Goal: Browse casually: Explore the website without a specific task or goal

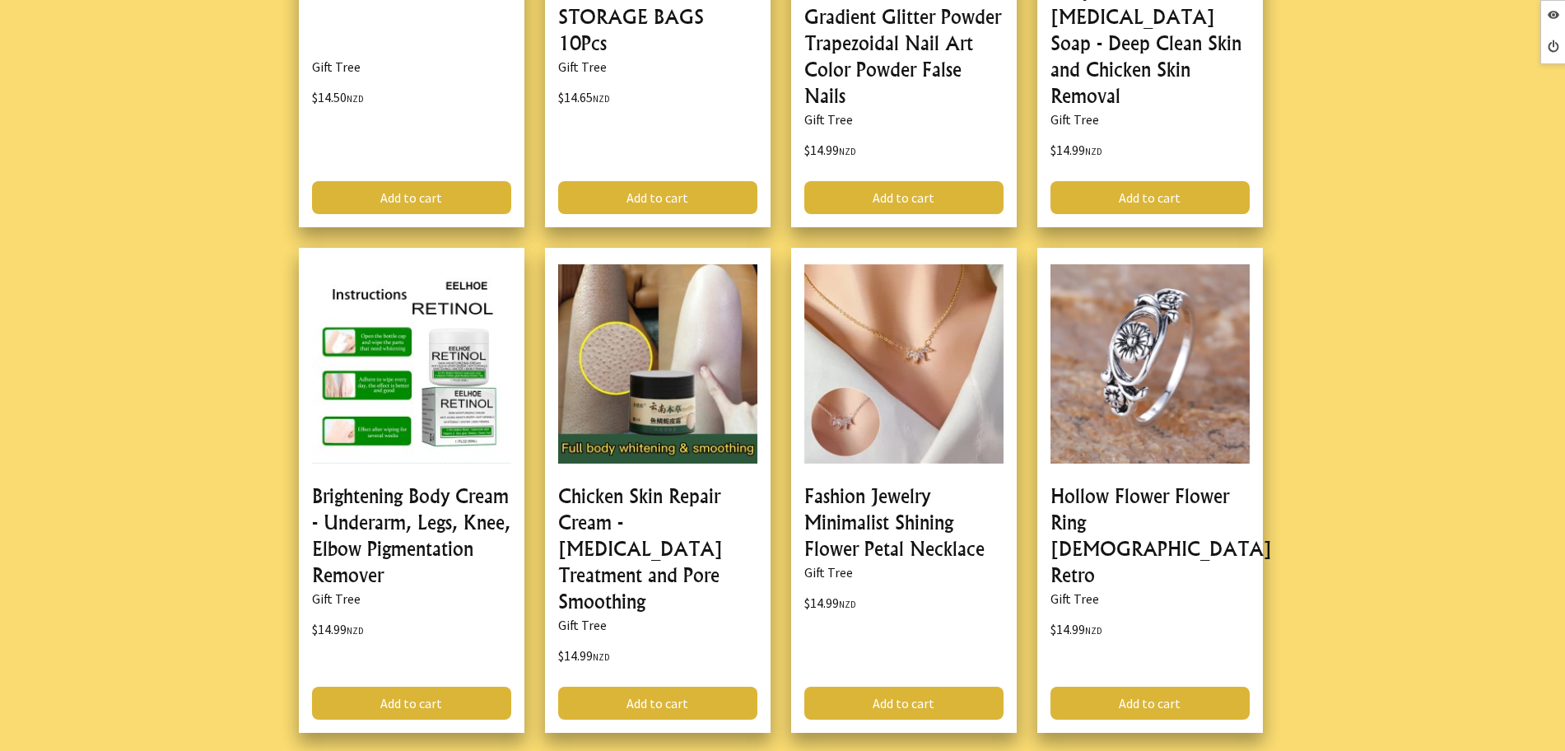
scroll to position [4528, 0]
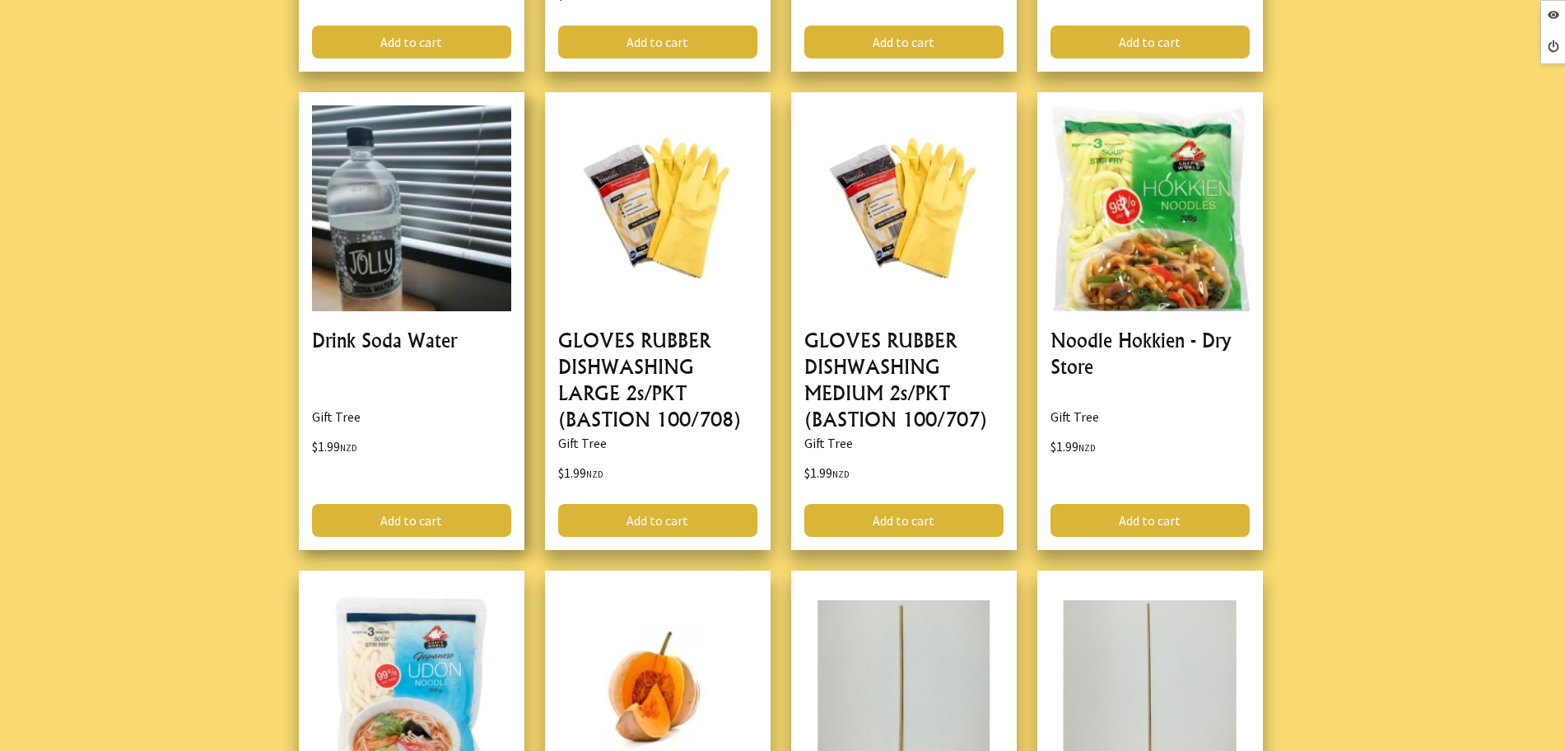
scroll to position [1852, 0]
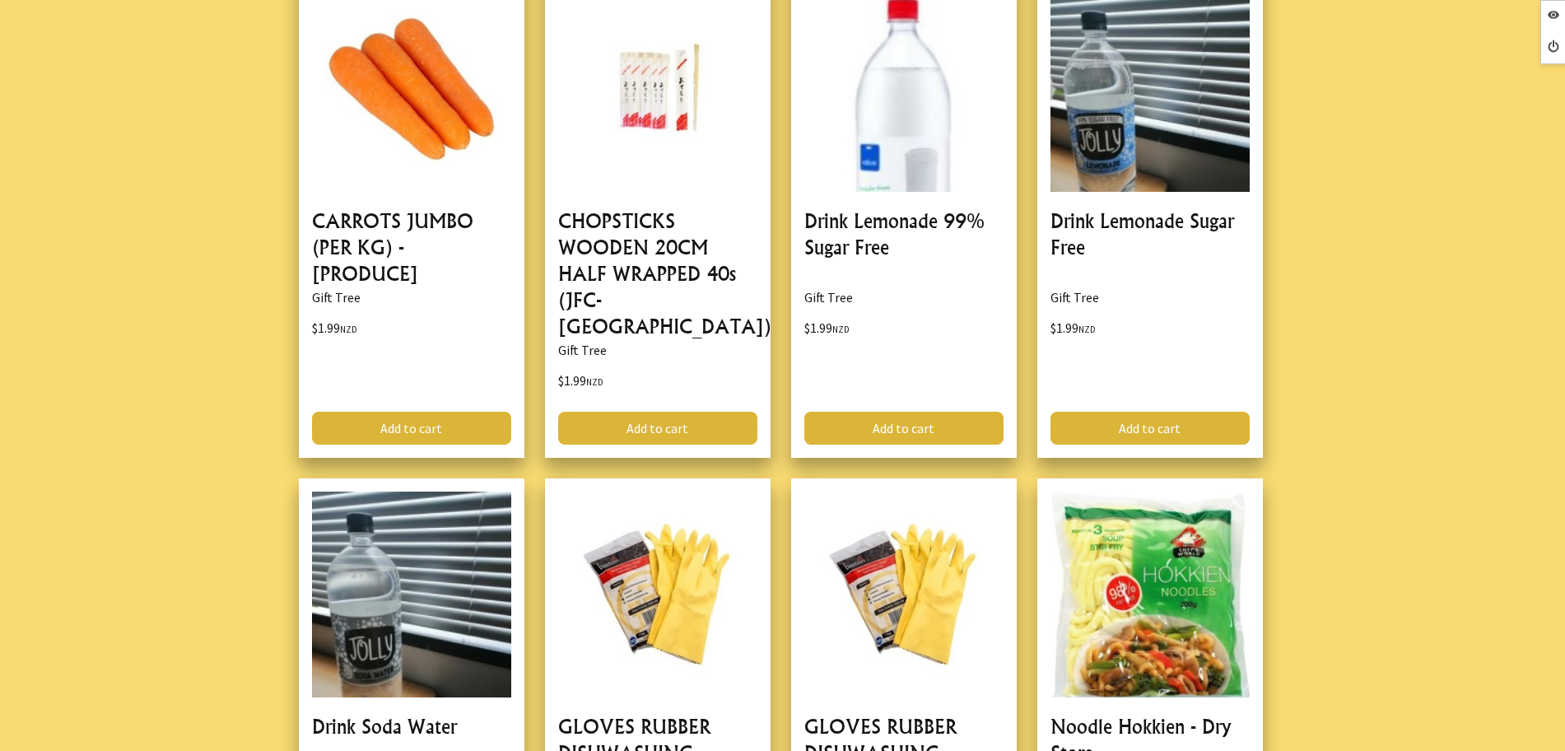
scroll to position [1132, 0]
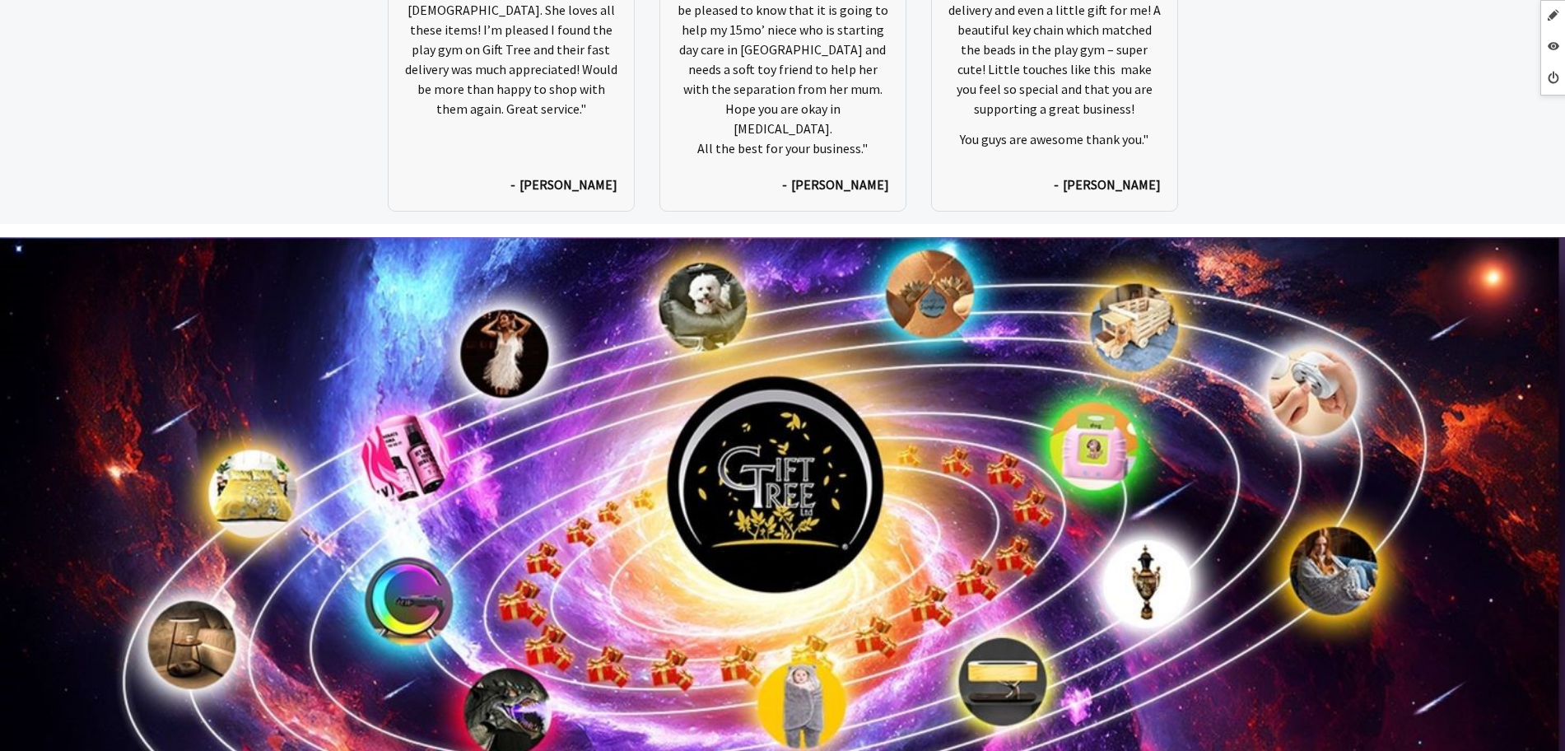
scroll to position [8620, 0]
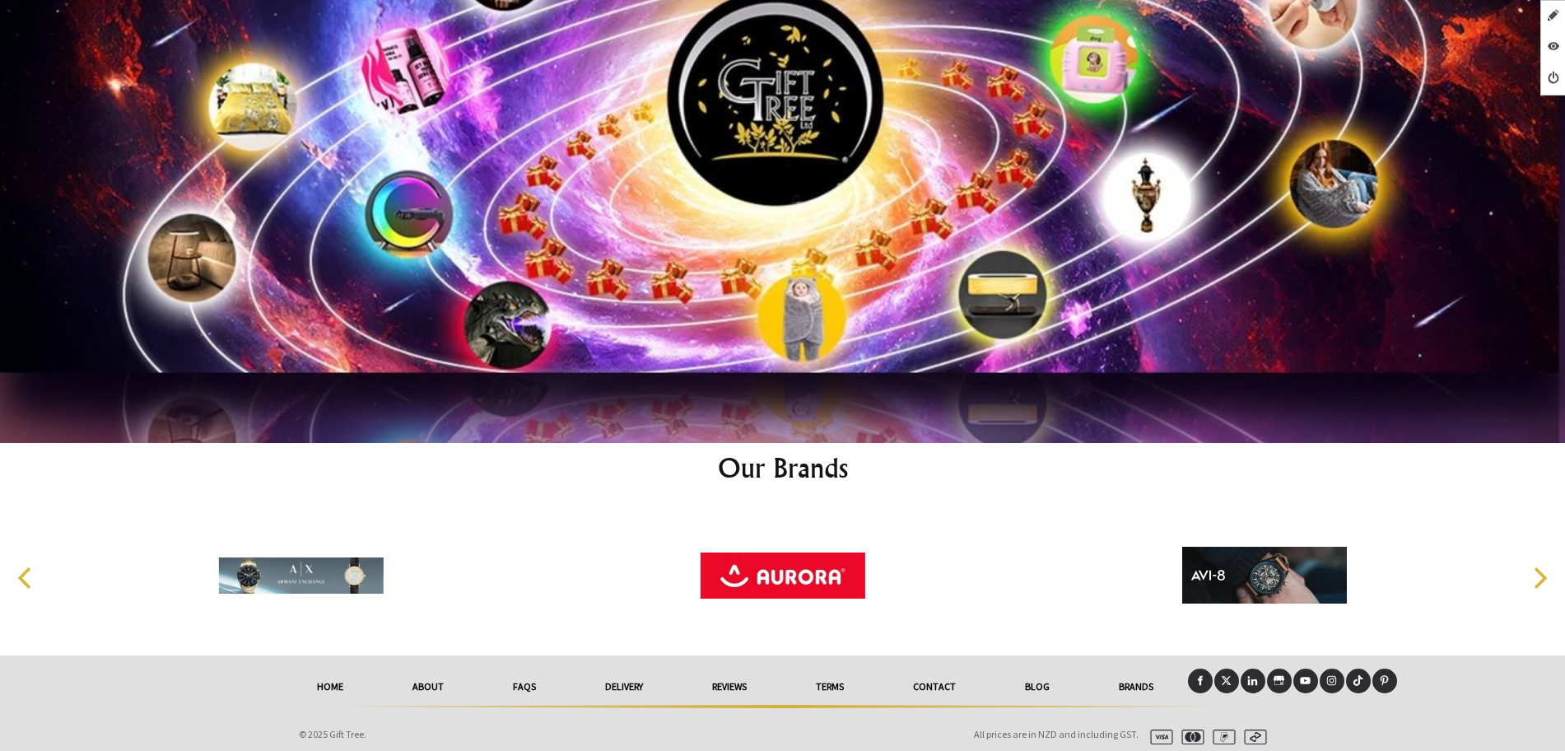
click at [1545, 567] on icon "Next" at bounding box center [1541, 577] width 13 height 21
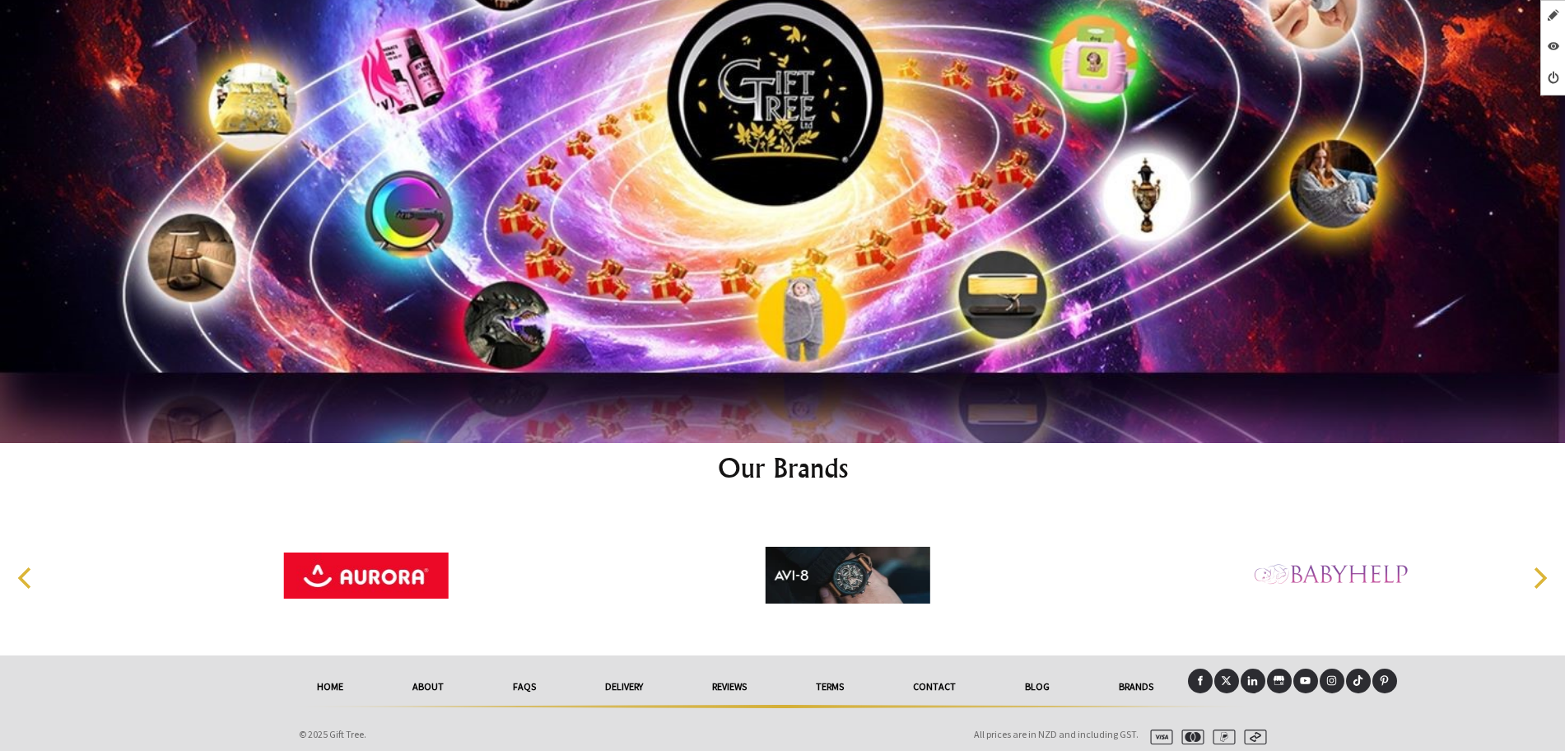
click at [1545, 567] on icon "Next" at bounding box center [1541, 577] width 13 height 21
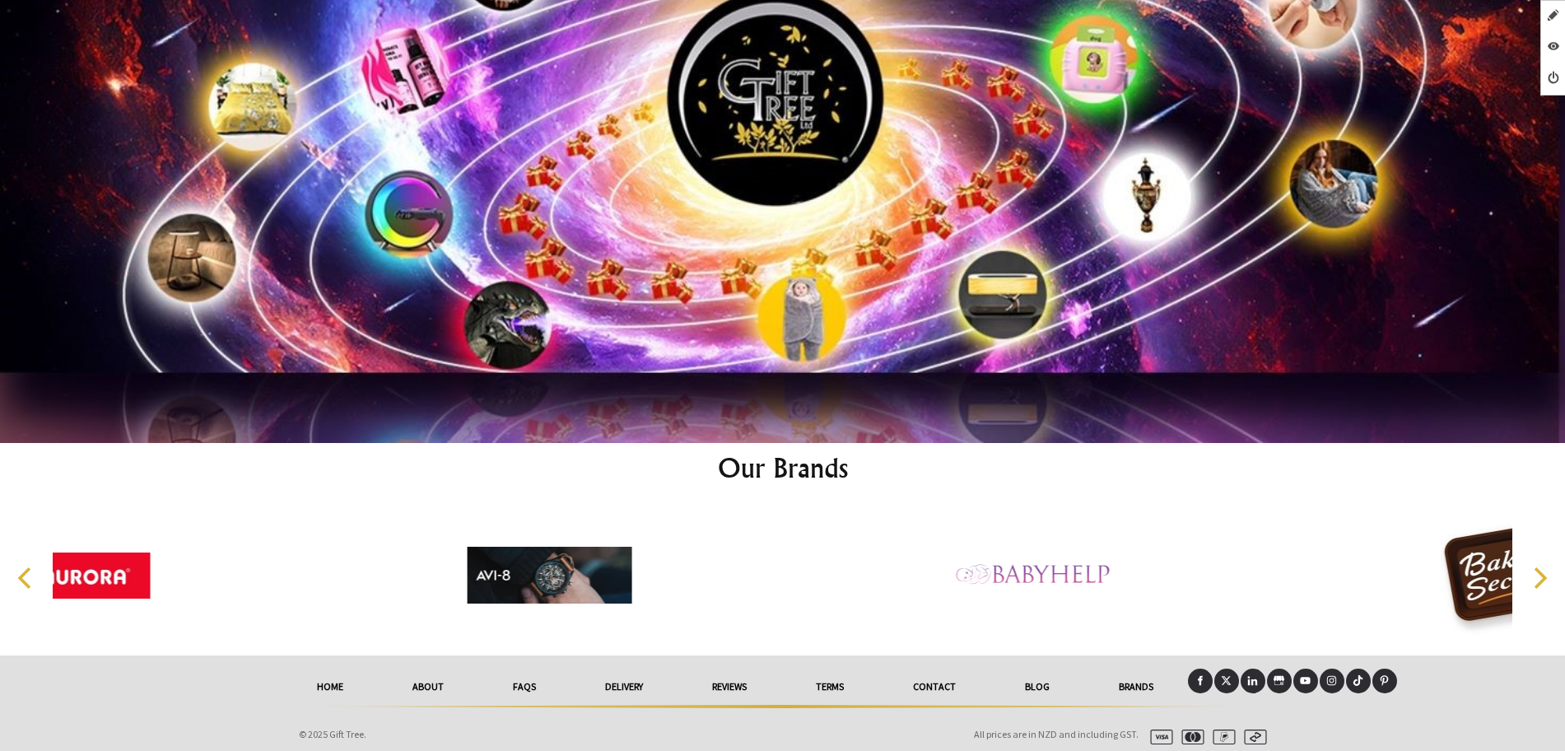
click at [1545, 567] on icon "Next" at bounding box center [1541, 577] width 13 height 21
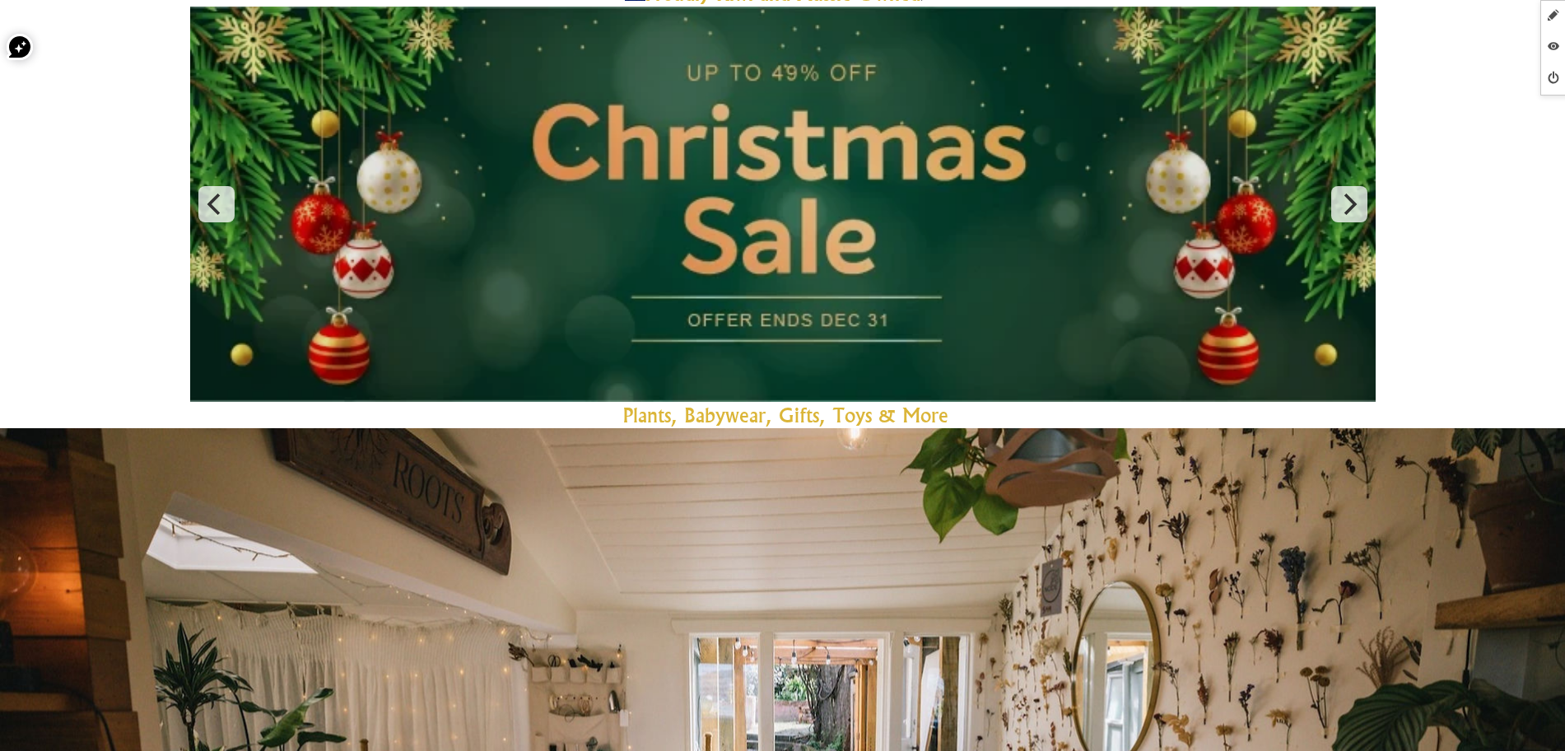
scroll to position [0, 0]
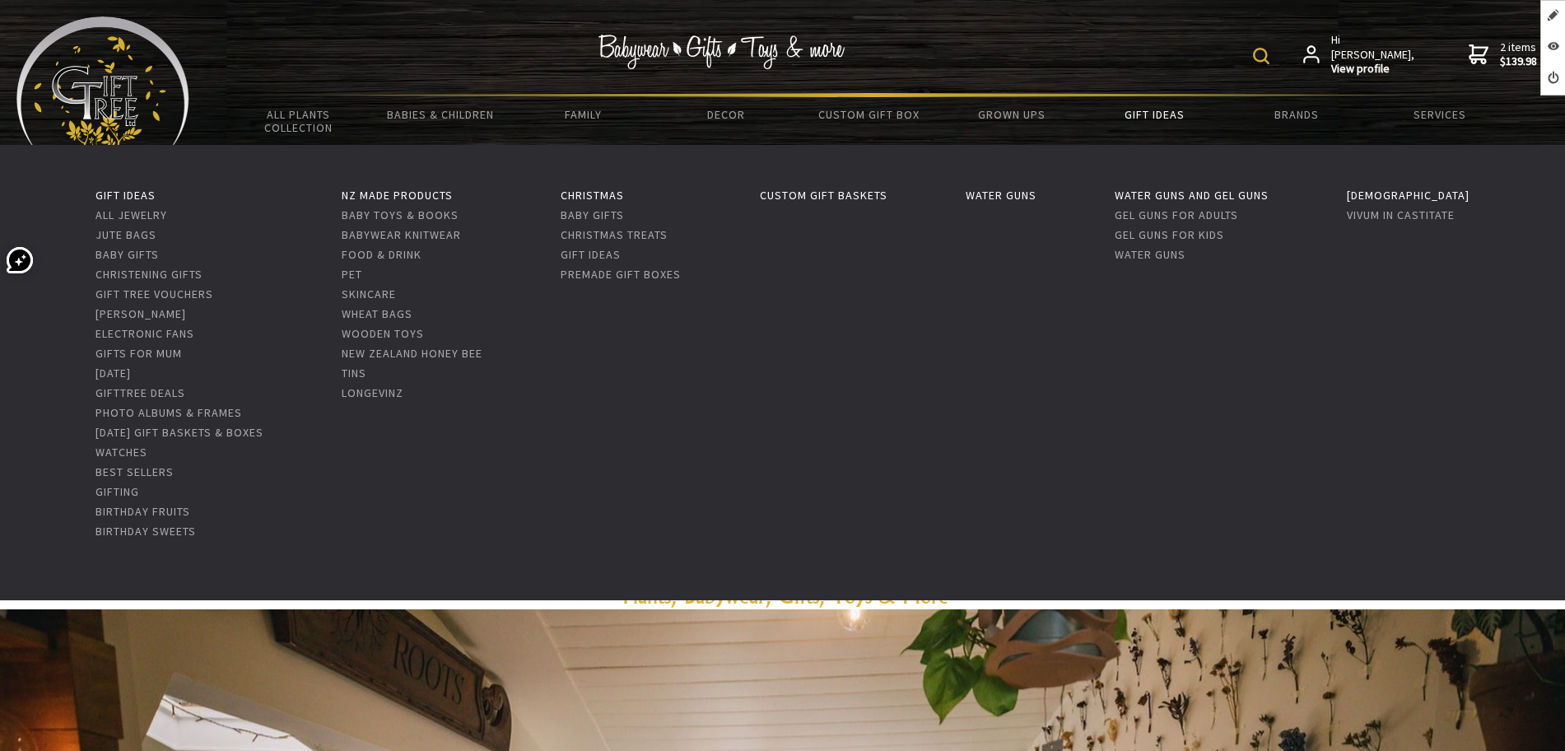
click at [1186, 117] on link "Gift Ideas" at bounding box center [1154, 114] width 142 height 35
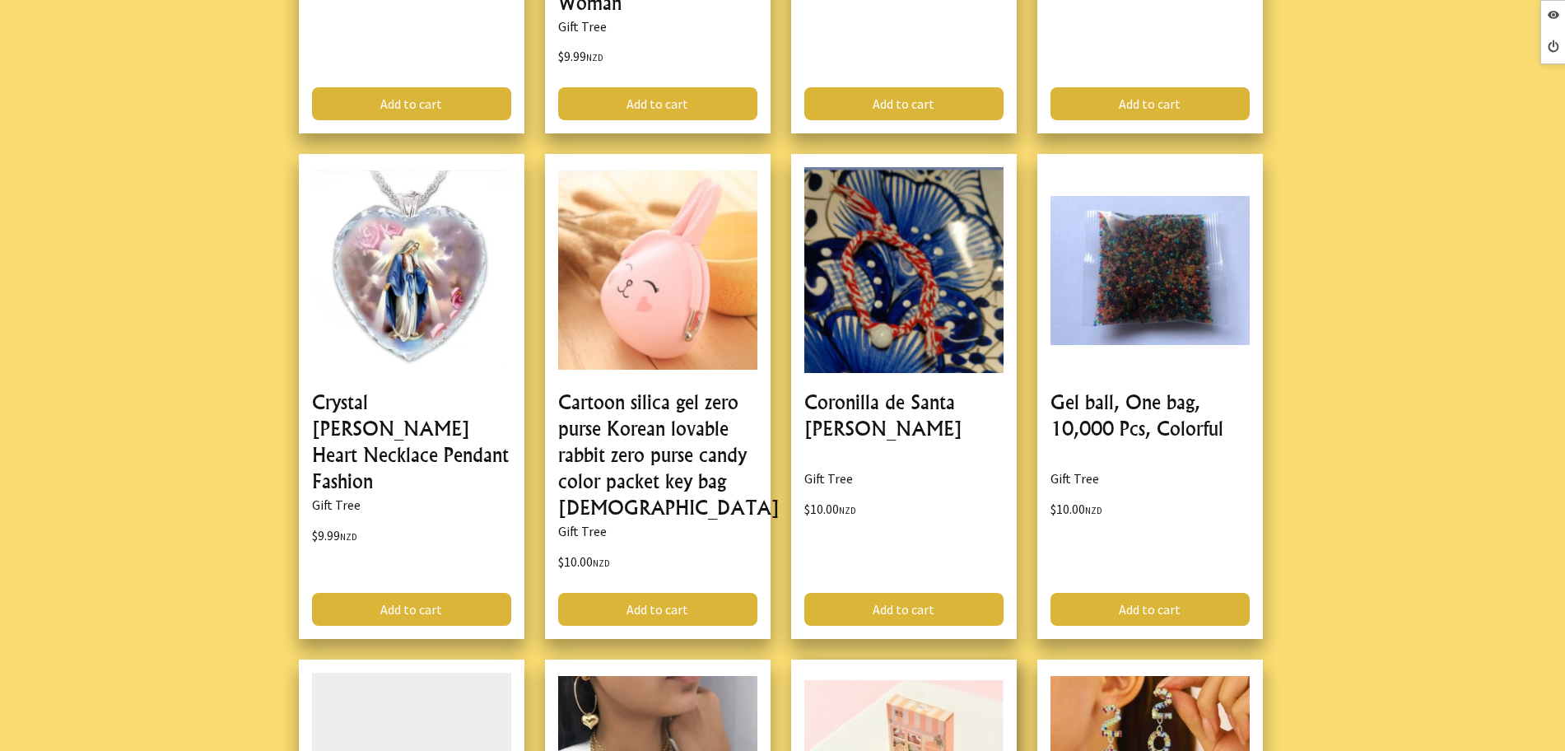
scroll to position [4322, 0]
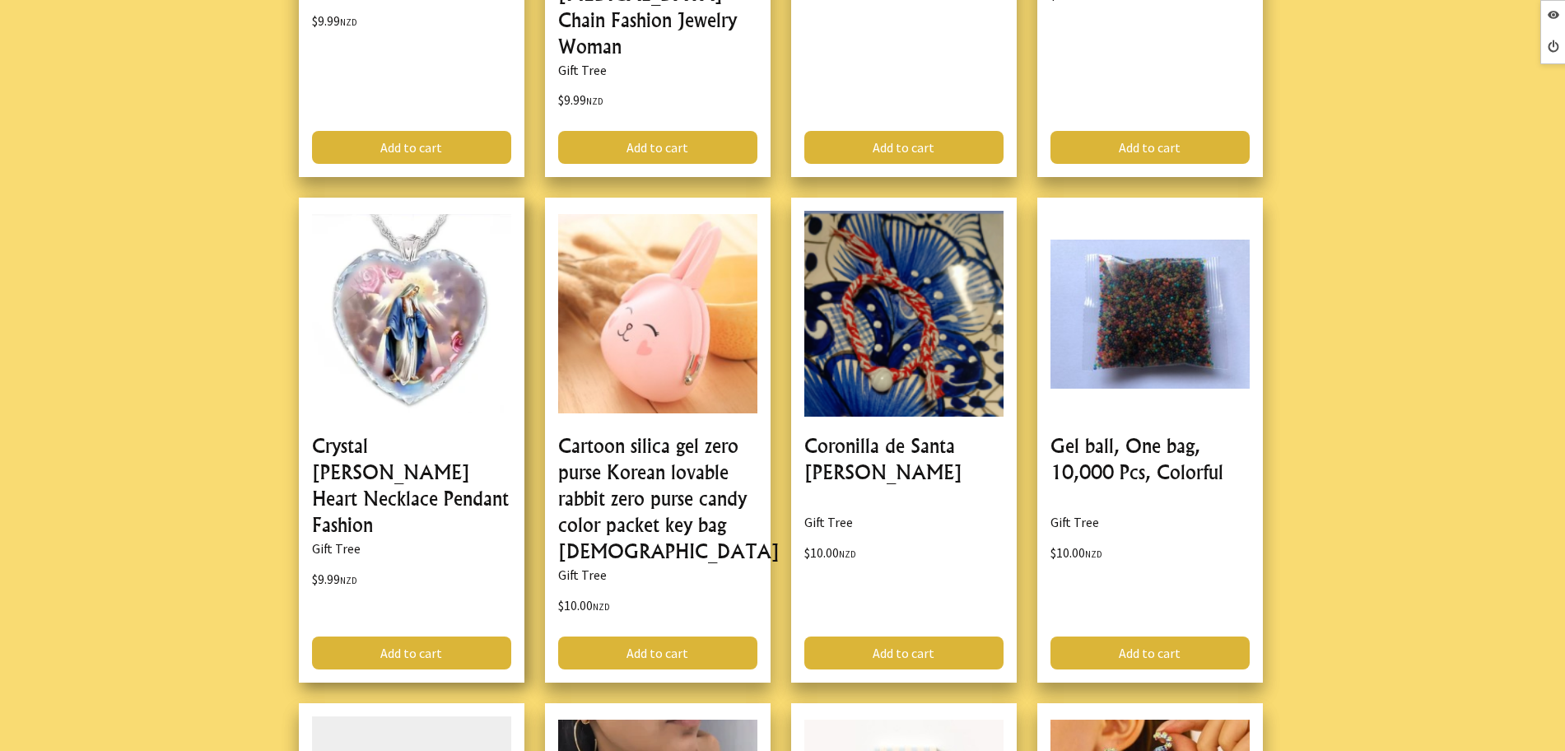
click at [331, 271] on link at bounding box center [412, 440] width 226 height 485
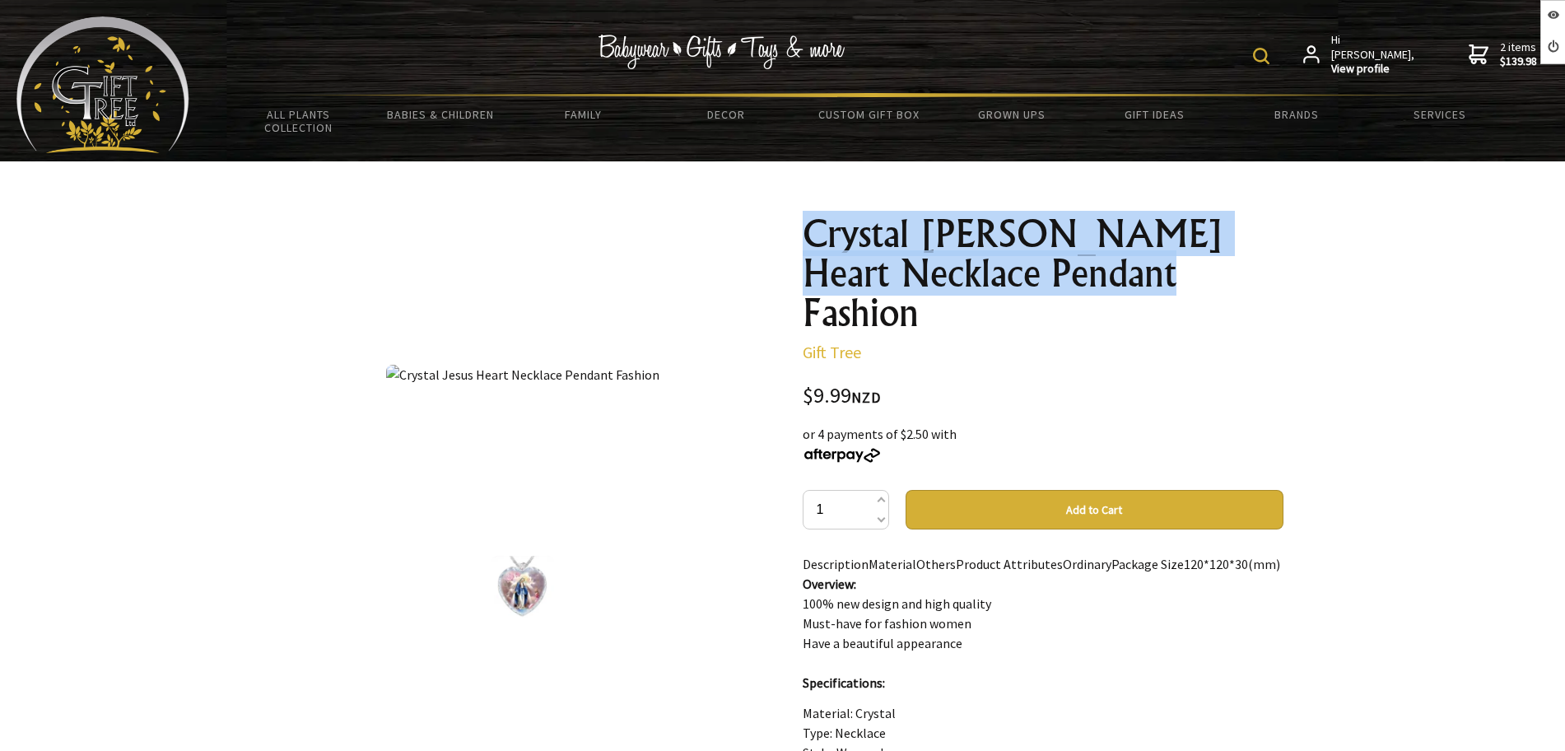
drag, startPoint x: 965, startPoint y: 259, endPoint x: 768, endPoint y: 221, distance: 200.4
click at [768, 221] on div "1 /1 Crystal Jesus Heart Necklace Pendant Fashion Gift Tree $9.99 NZD or 4 paym…" at bounding box center [782, 712] width 1027 height 1022
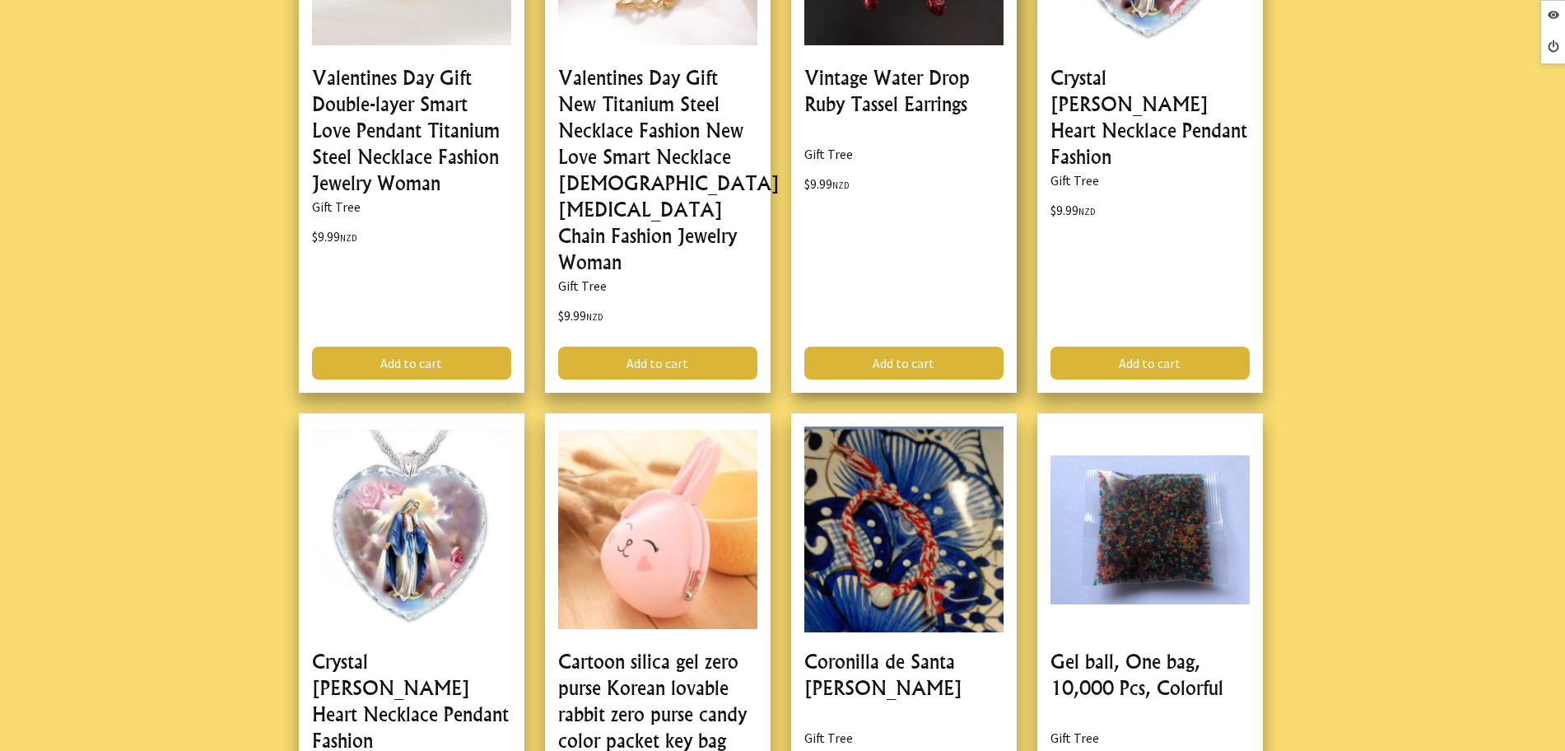
scroll to position [4116, 0]
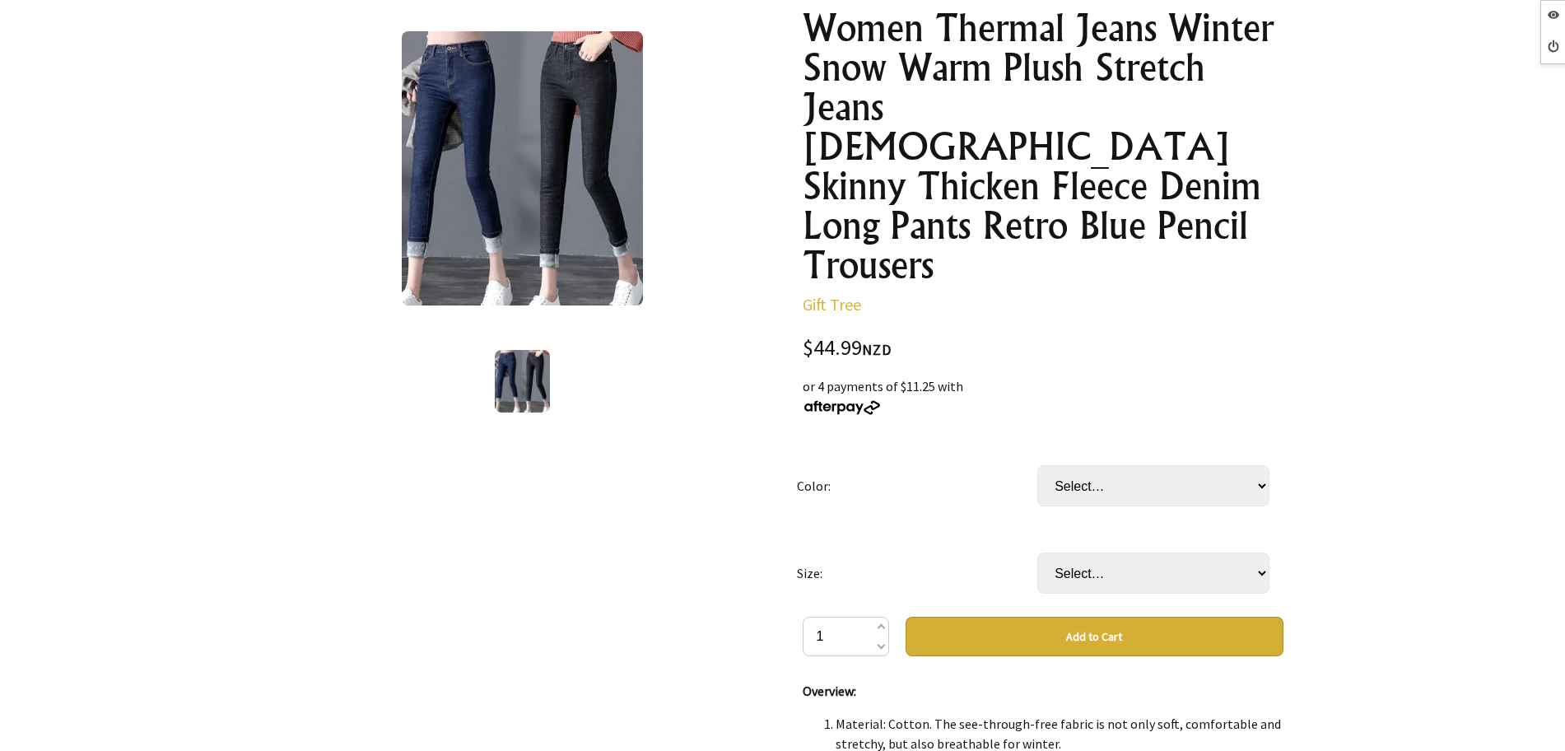
click at [1128, 465] on select "Select… Blue Grey Black Grey" at bounding box center [1153, 485] width 232 height 41
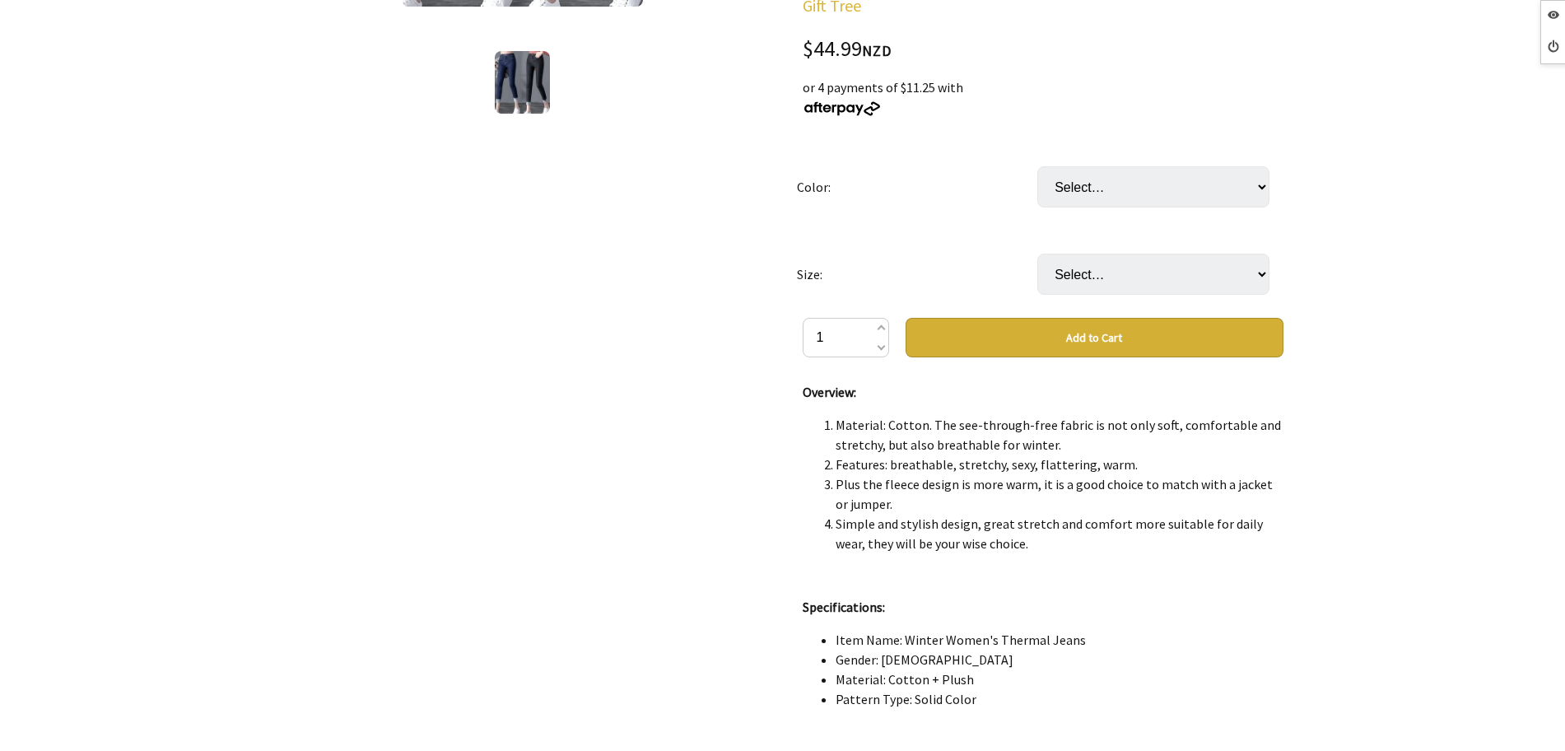
scroll to position [515, 0]
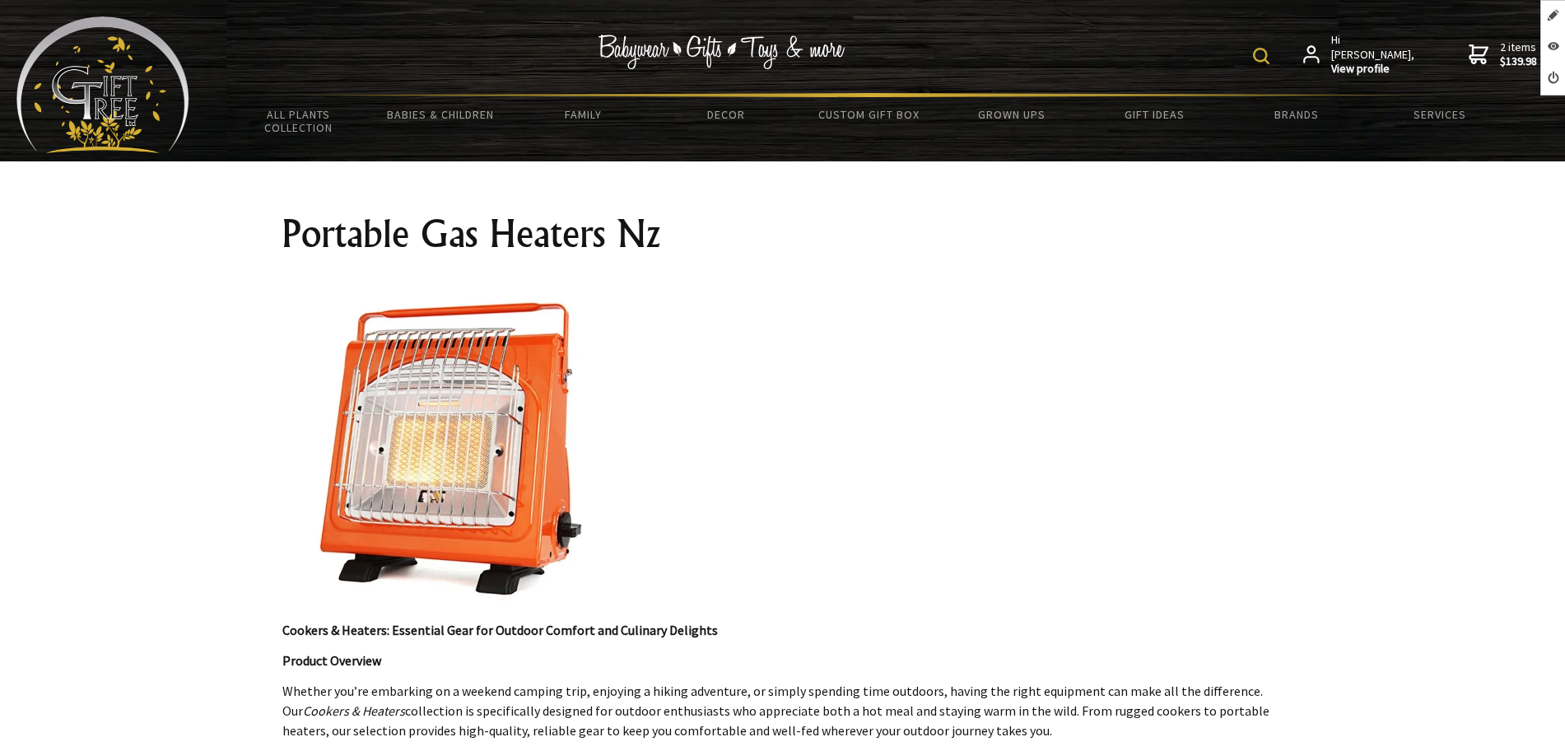
scroll to position [412, 0]
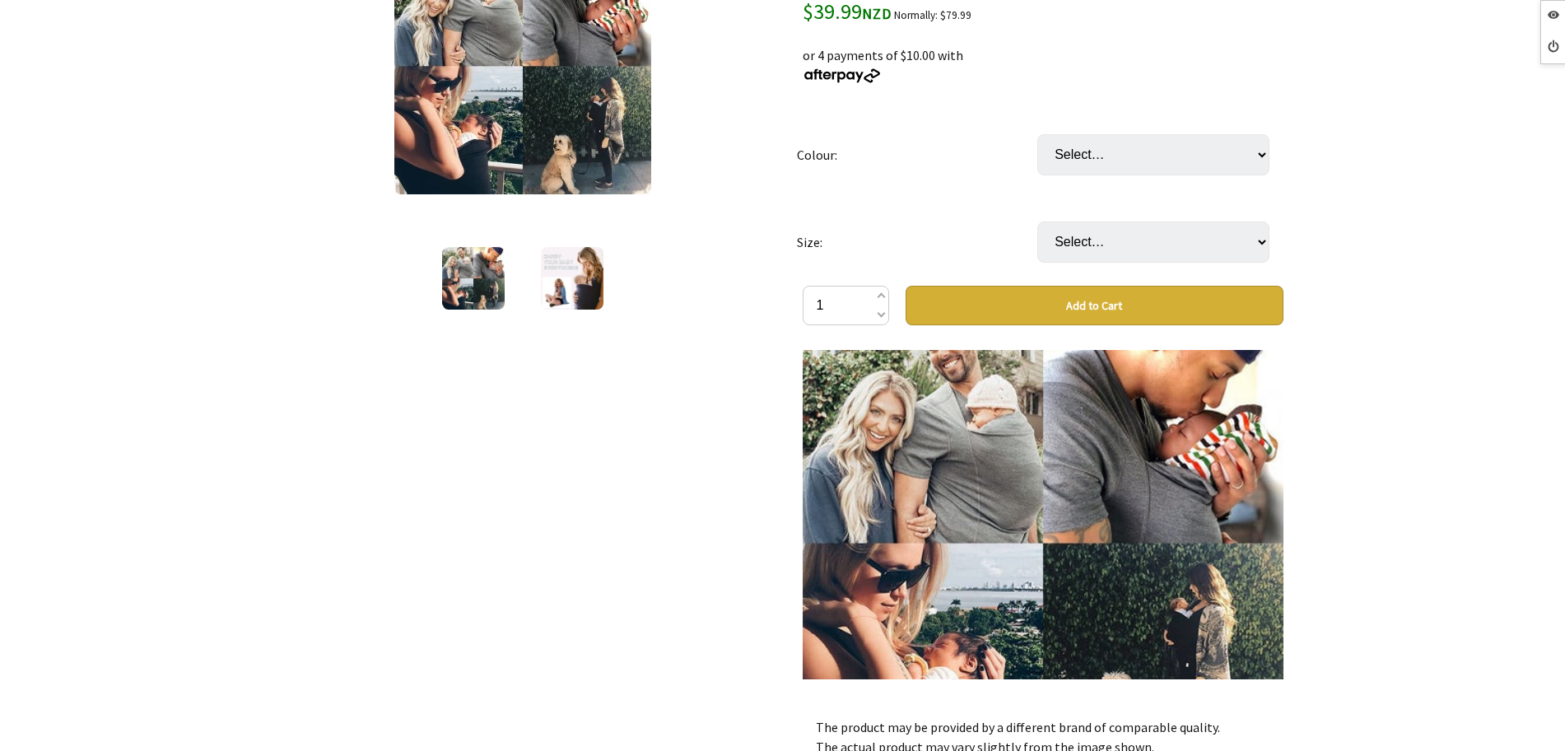
scroll to position [515, 0]
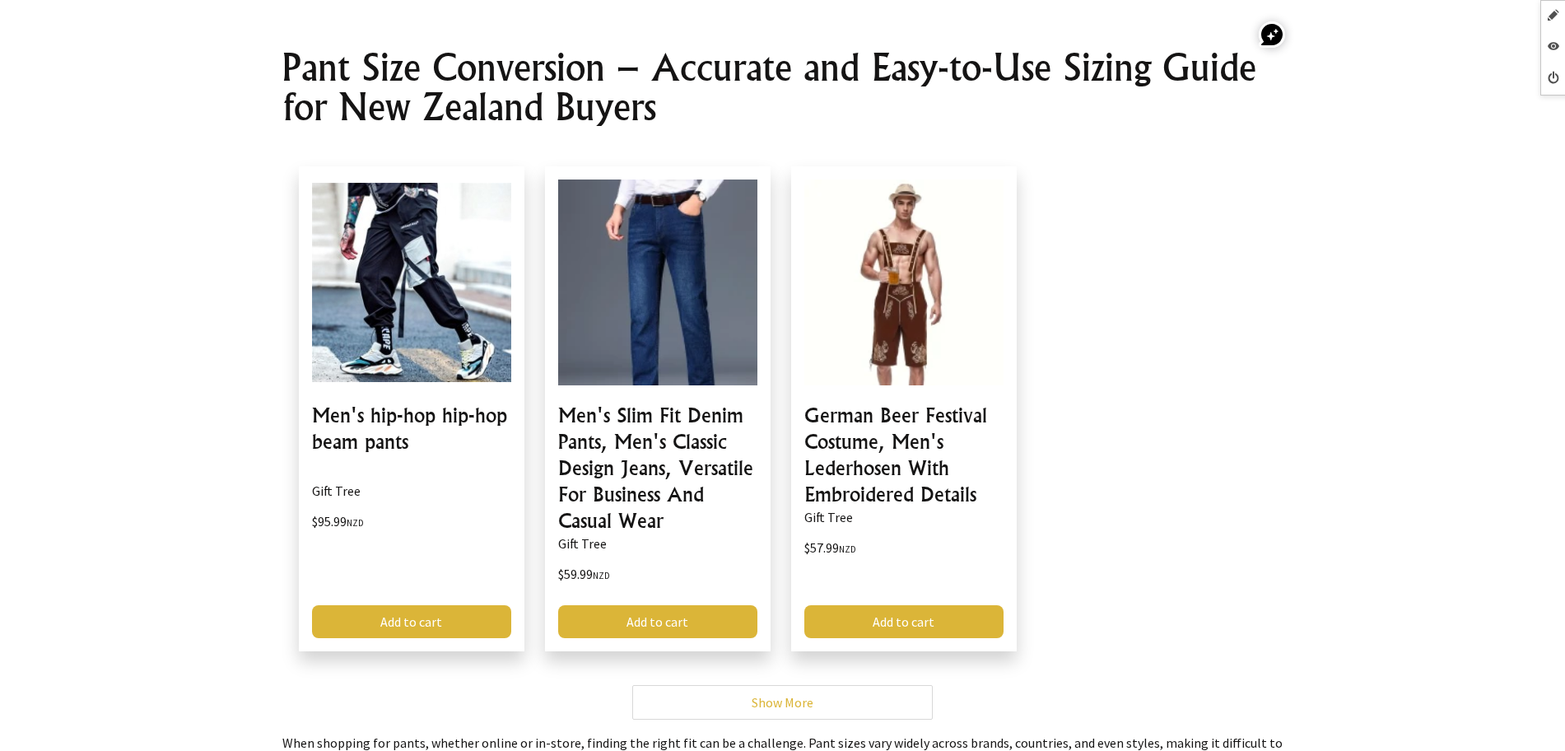
scroll to position [103, 0]
